Goal: Information Seeking & Learning: Learn about a topic

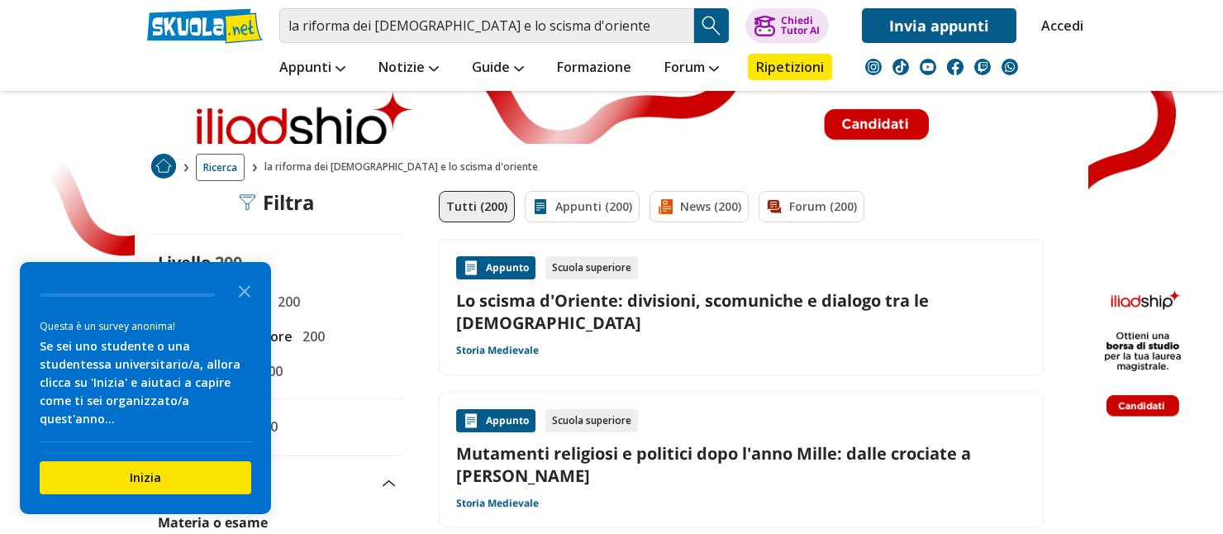
scroll to position [21, 0]
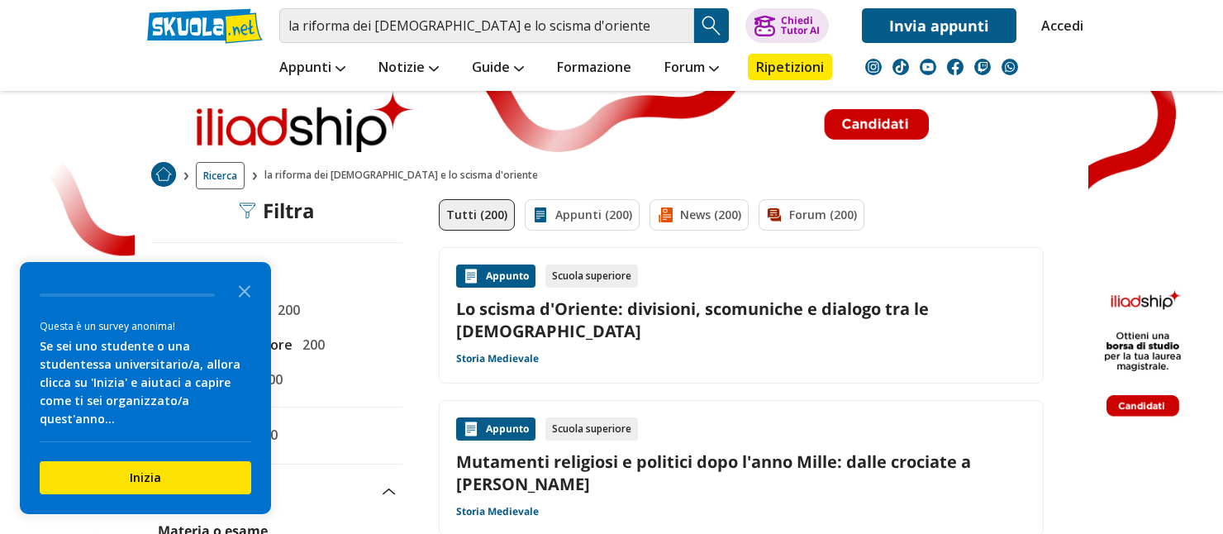
click at [640, 308] on link "Lo scisma d'Oriente: divisioni, scomuniche e dialogo tra le chiese" at bounding box center [741, 320] width 570 height 45
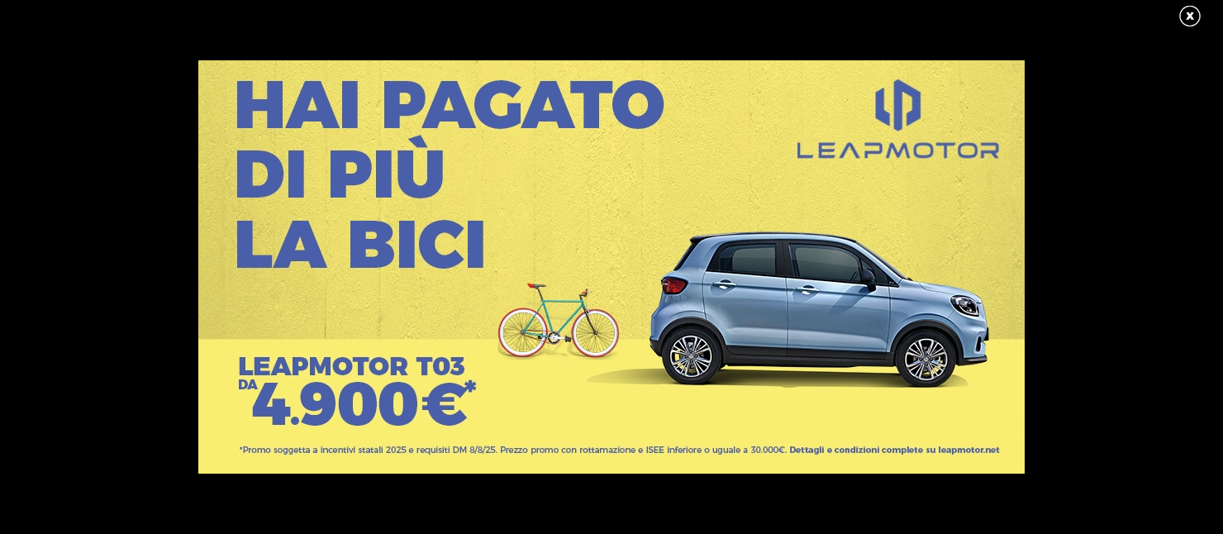
click at [1188, 14] on link at bounding box center [1198, 16] width 41 height 25
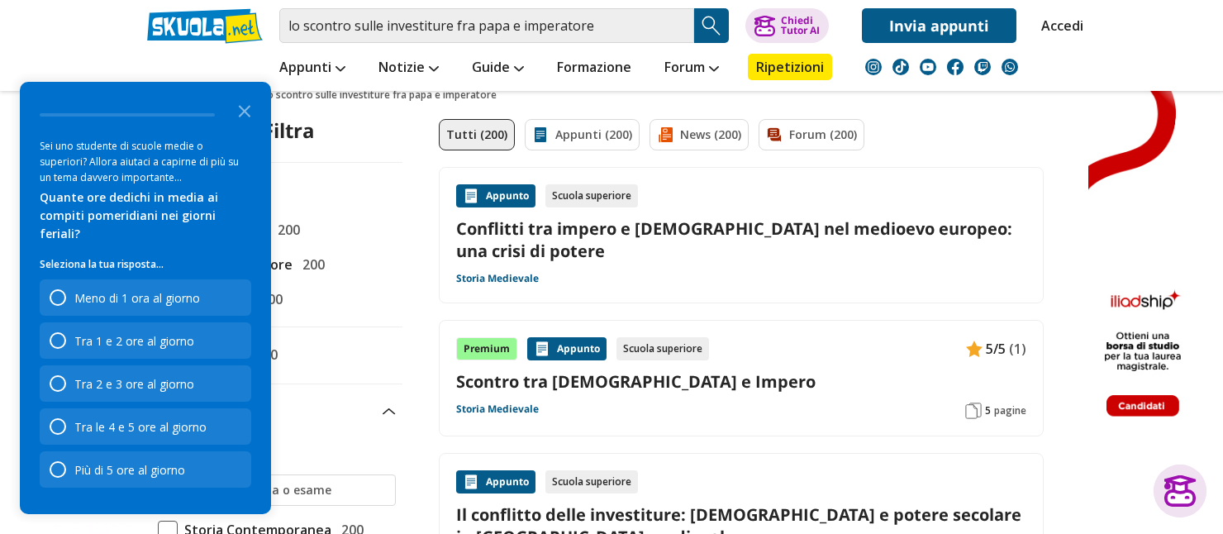
scroll to position [66, 0]
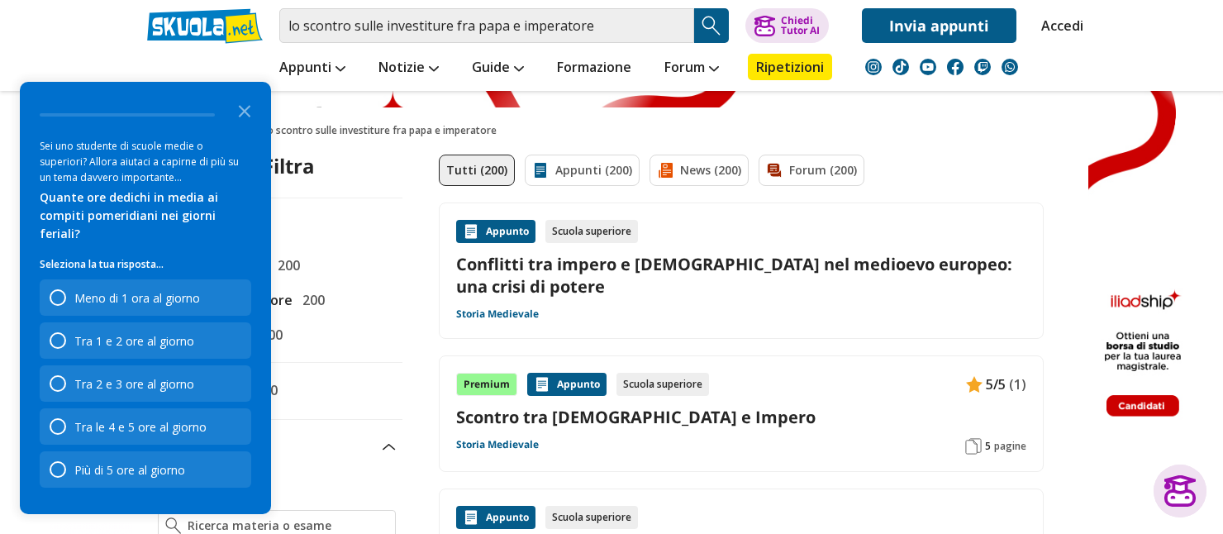
click at [786, 260] on link "Conflitti tra impero e [DEMOGRAPHIC_DATA] nel medioevo europeo: una crisi di po…" at bounding box center [741, 275] width 570 height 45
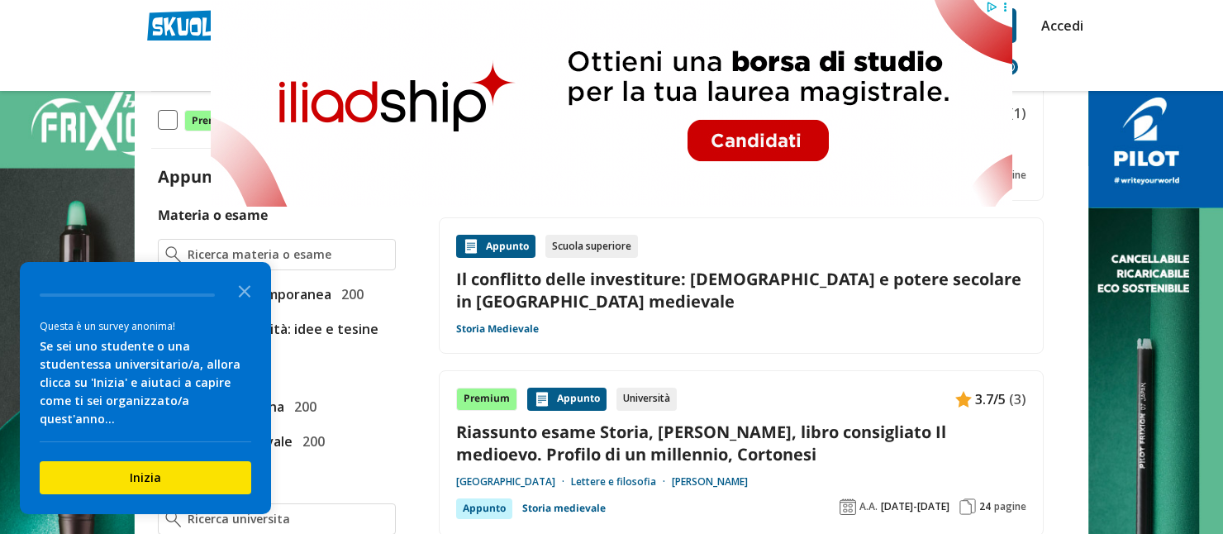
scroll to position [350, 0]
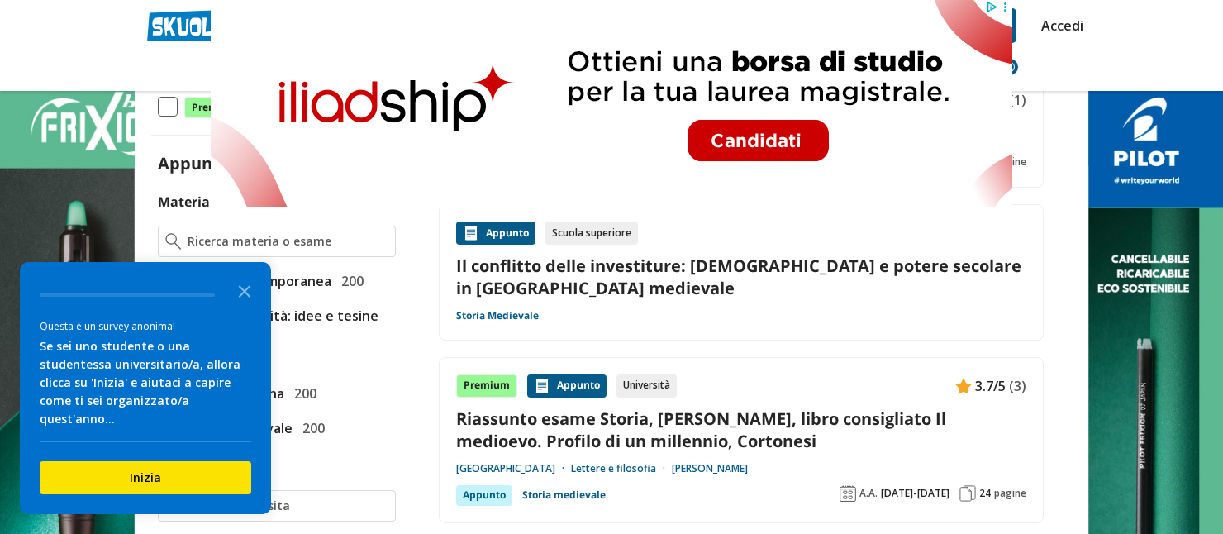
click at [719, 275] on link "Il conflitto delle investiture: [DEMOGRAPHIC_DATA] e potere secolare in [GEOGRA…" at bounding box center [741, 277] width 570 height 45
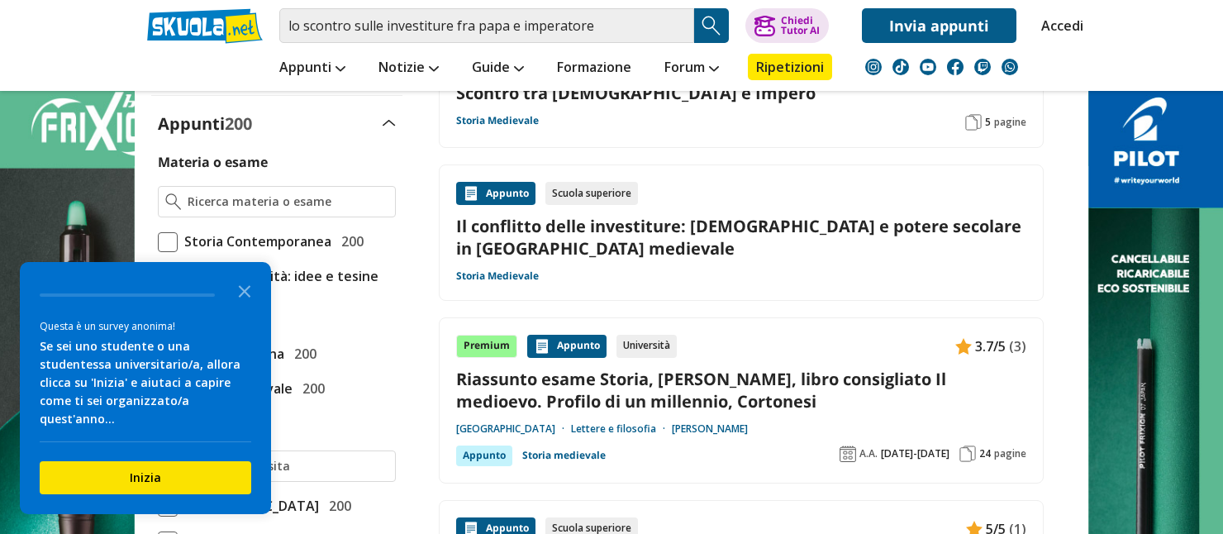
scroll to position [395, 0]
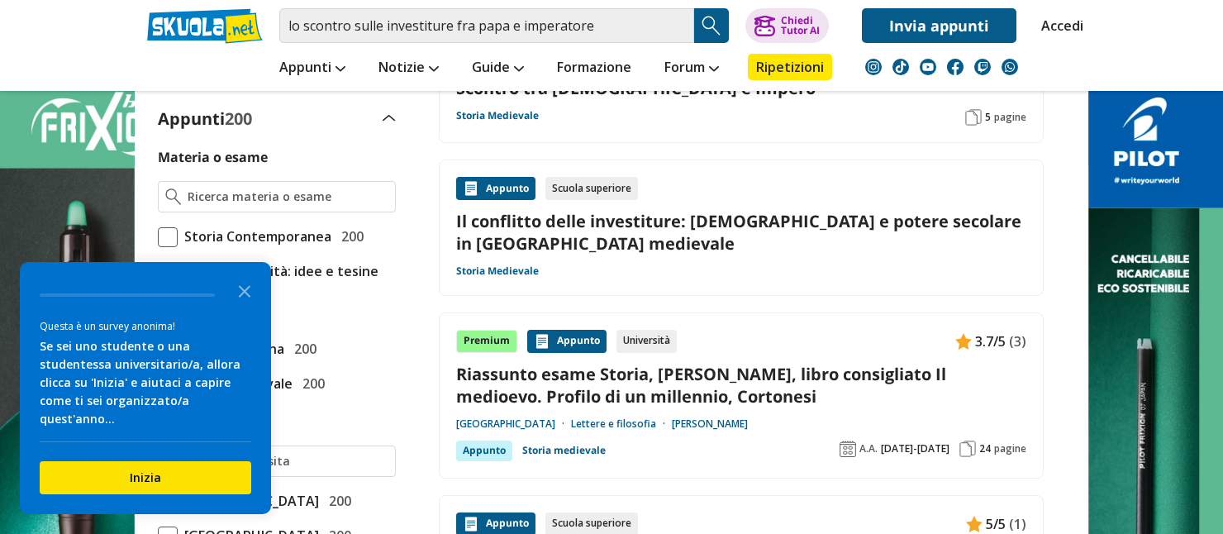
click at [861, 226] on link "Il conflitto delle investiture: [DEMOGRAPHIC_DATA] e potere secolare in [GEOGRA…" at bounding box center [741, 232] width 570 height 45
